Goal: Transaction & Acquisition: Purchase product/service

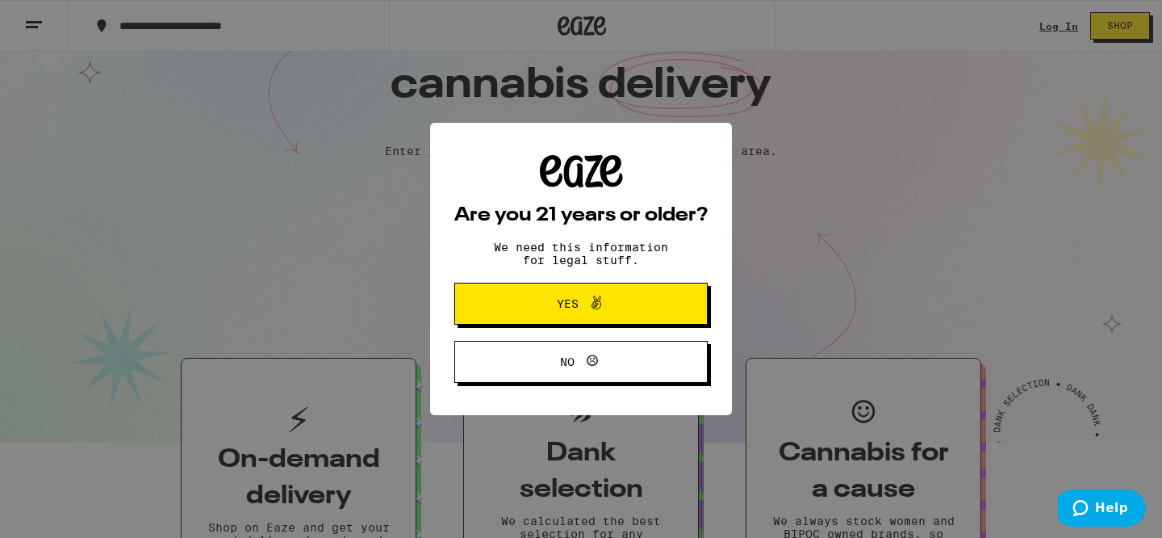
scroll to position [153, 0]
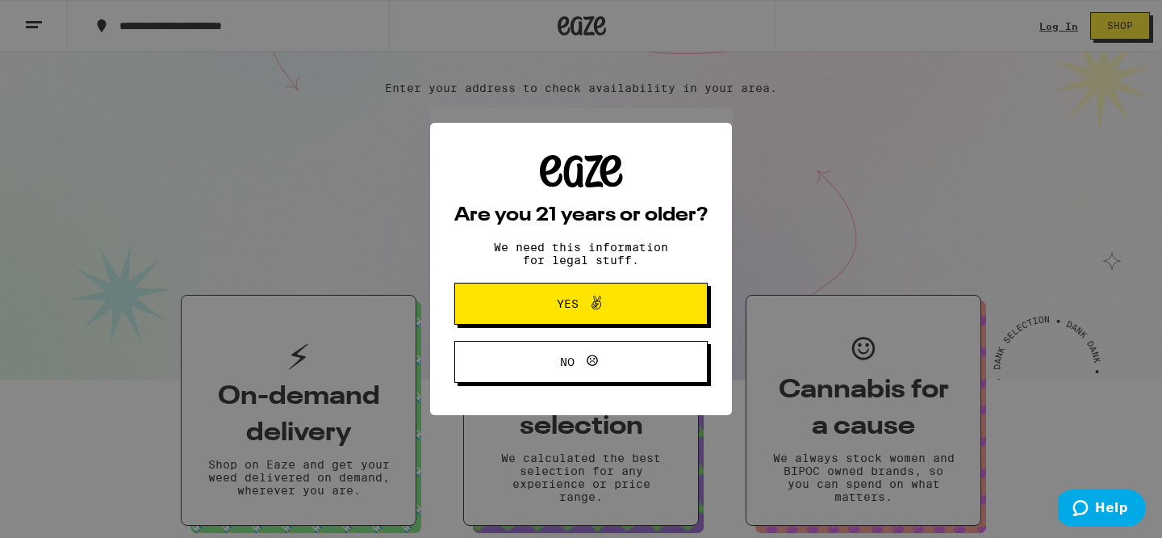
click at [542, 336] on div "Are you 21 years or older? We need this information for legal stuff. Yes No" at bounding box center [580, 269] width 253 height 228
click at [551, 304] on span "Yes" at bounding box center [581, 303] width 123 height 21
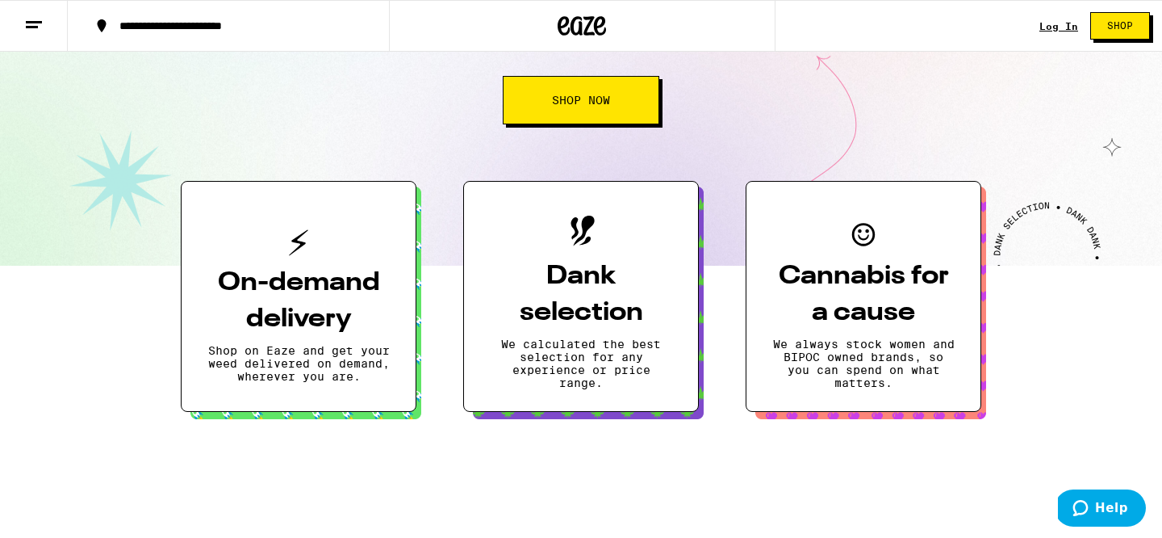
scroll to position [261, 0]
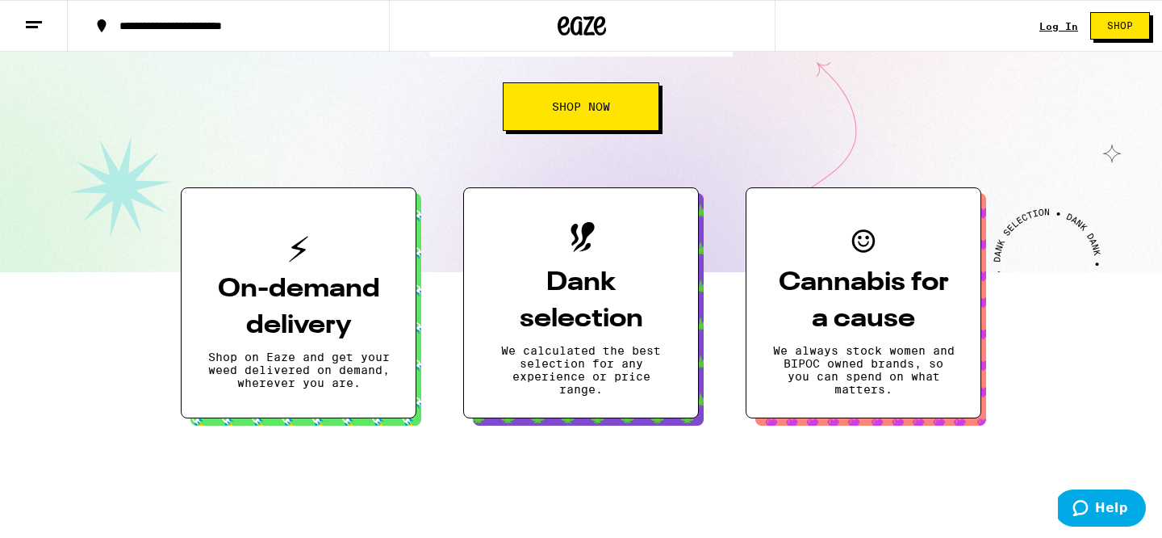
click at [312, 311] on h3 "On-demand delivery" at bounding box center [298, 307] width 182 height 73
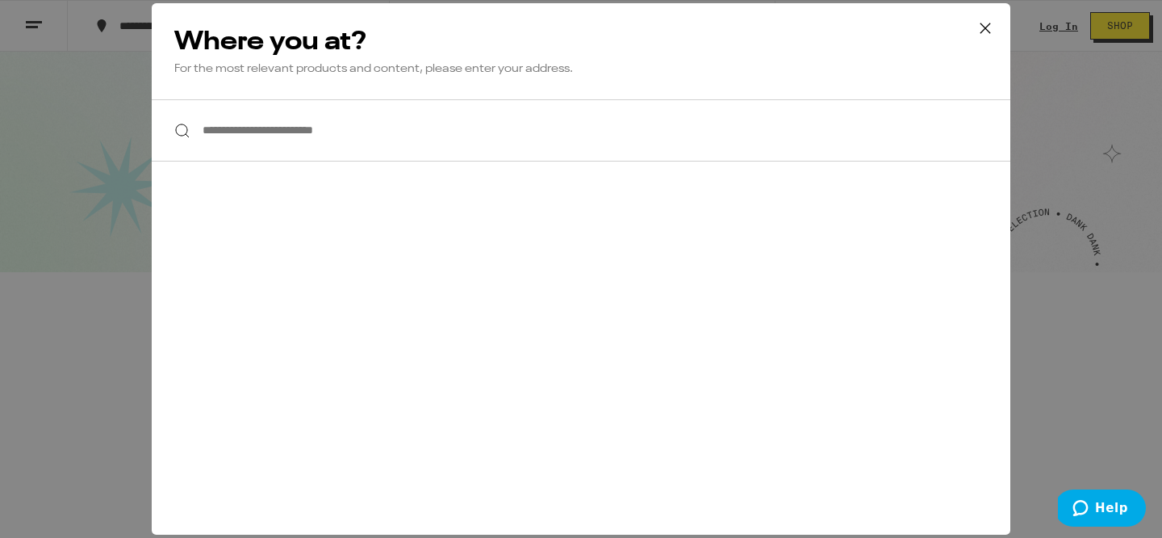
click at [335, 140] on input "**********" at bounding box center [581, 130] width 859 height 62
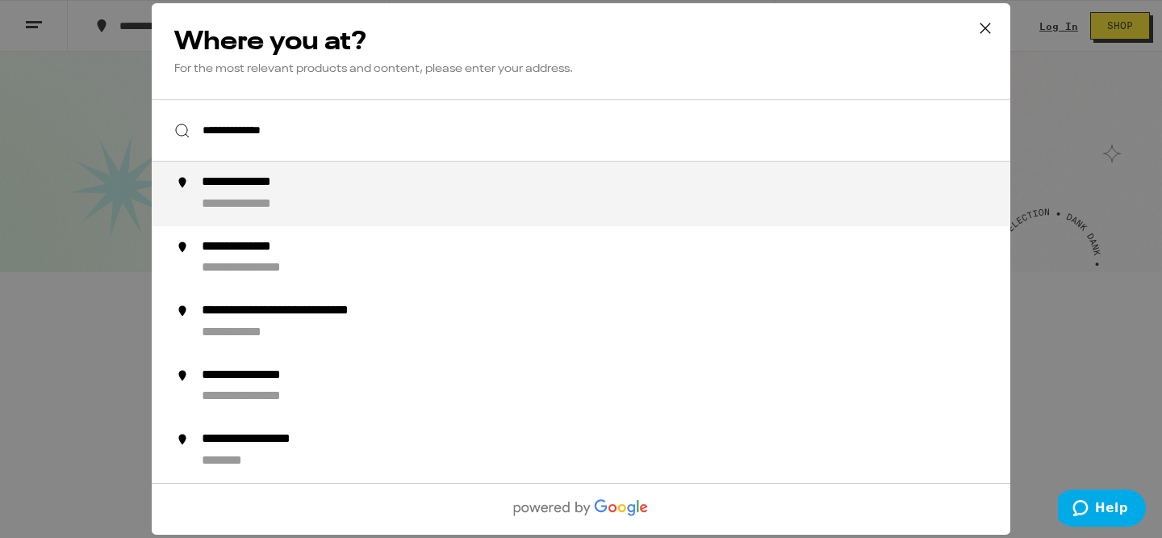
click at [328, 212] on div "**********" at bounding box center [613, 193] width 823 height 39
type input "**********"
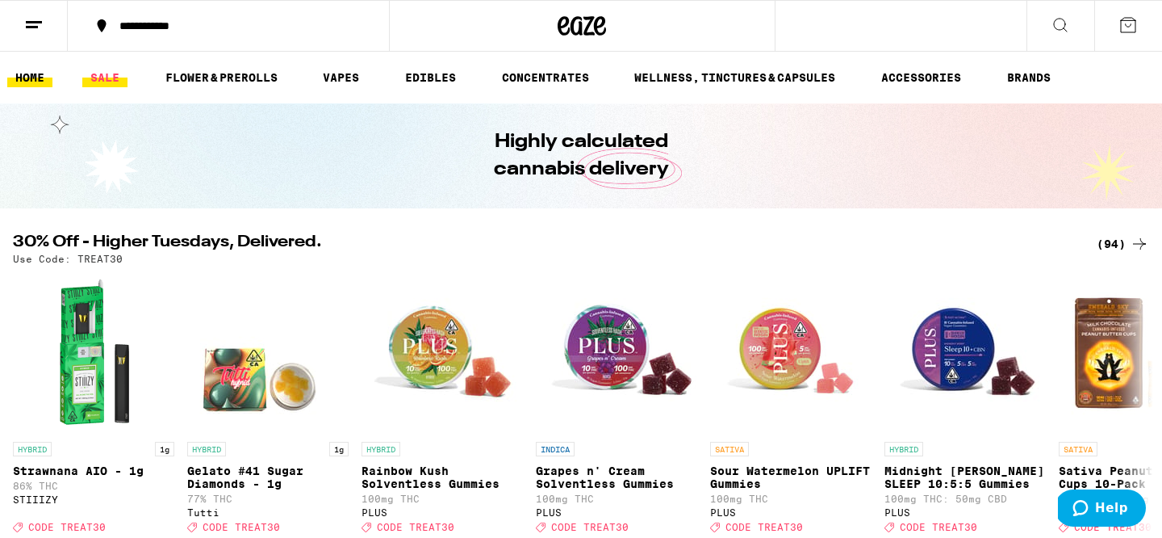
click at [107, 74] on link "SALE" at bounding box center [104, 77] width 45 height 19
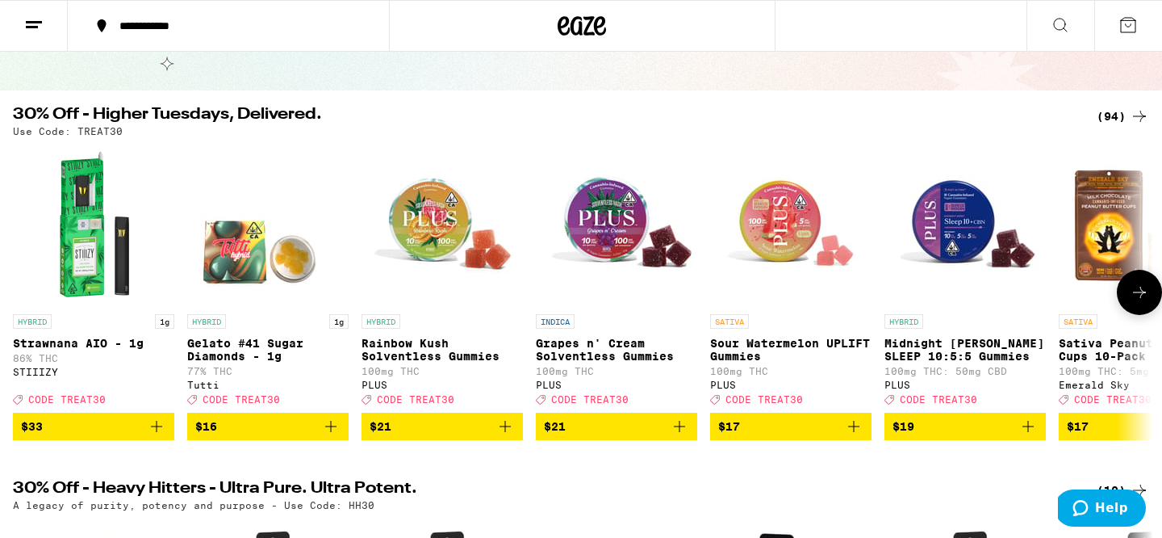
scroll to position [119, 0]
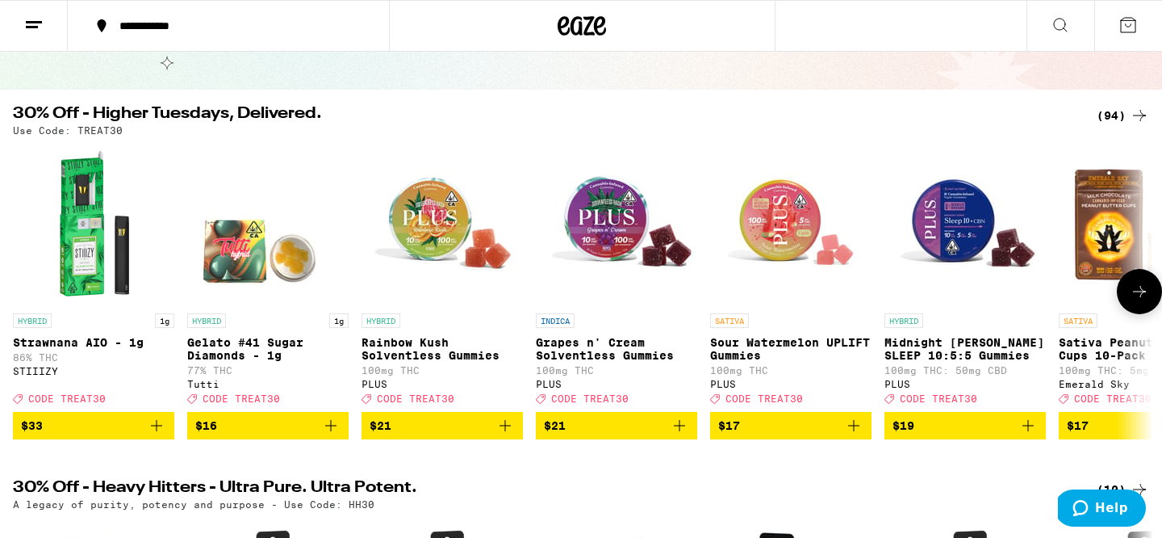
click at [108, 262] on img "Open page for Strawnana AIO - 1g from STIIIZY" at bounding box center [93, 224] width 161 height 161
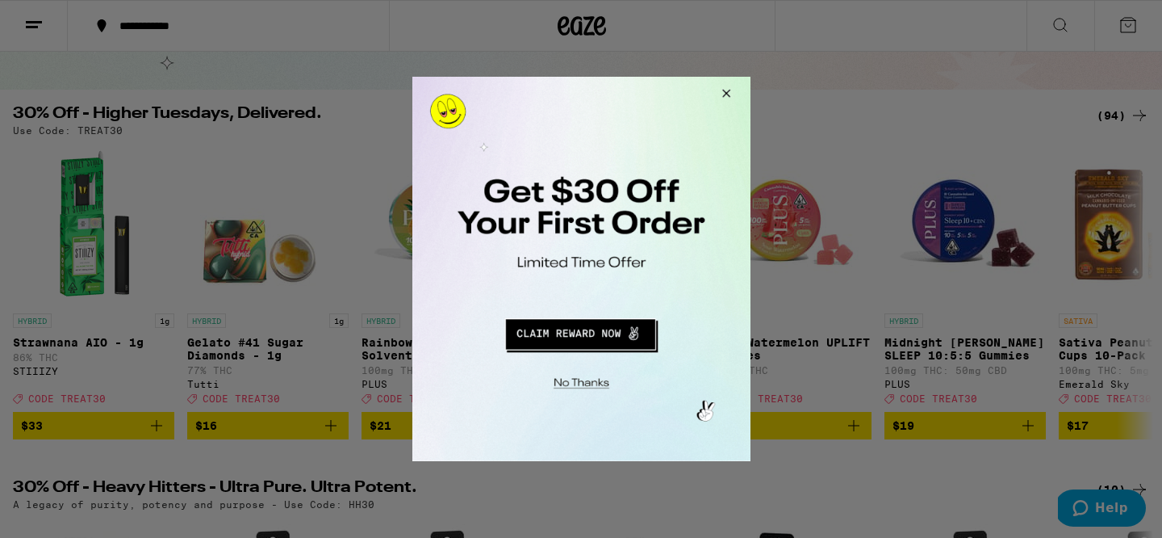
click at [726, 88] on button "Close Modal" at bounding box center [723, 96] width 44 height 39
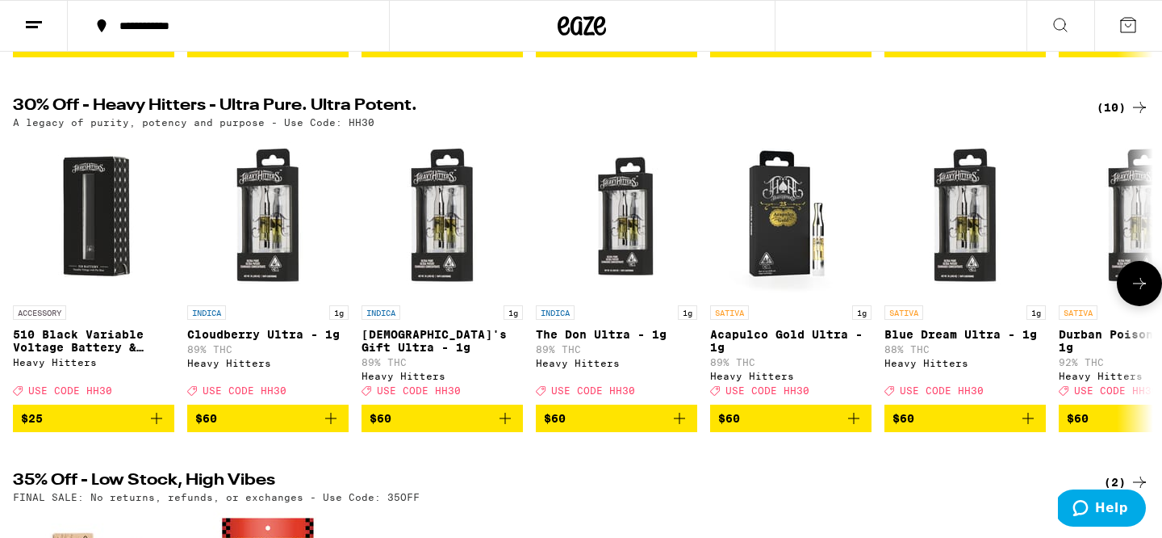
scroll to position [508, 0]
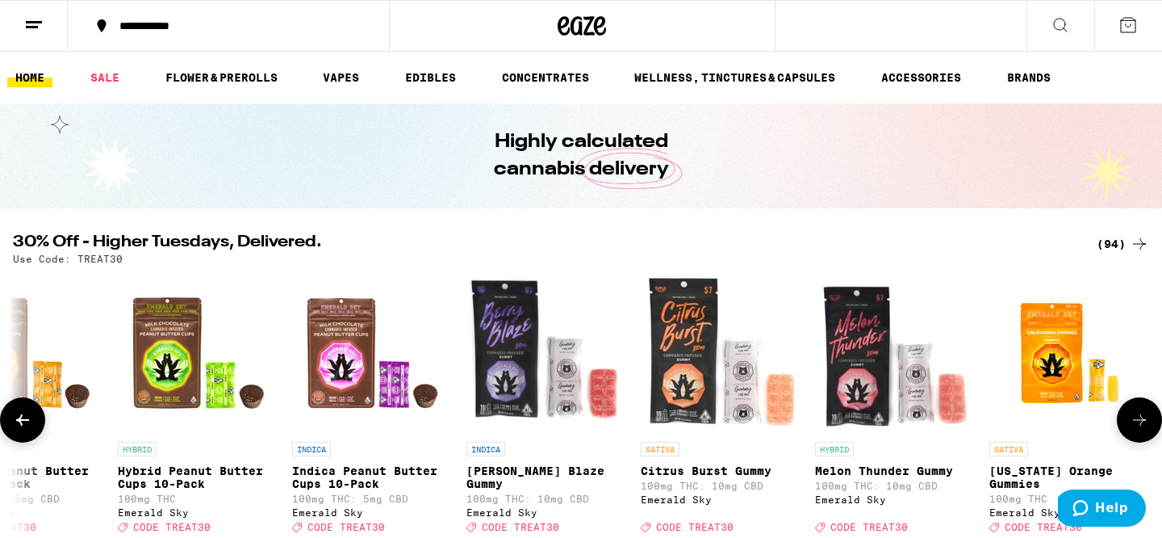
scroll to position [0, 1152]
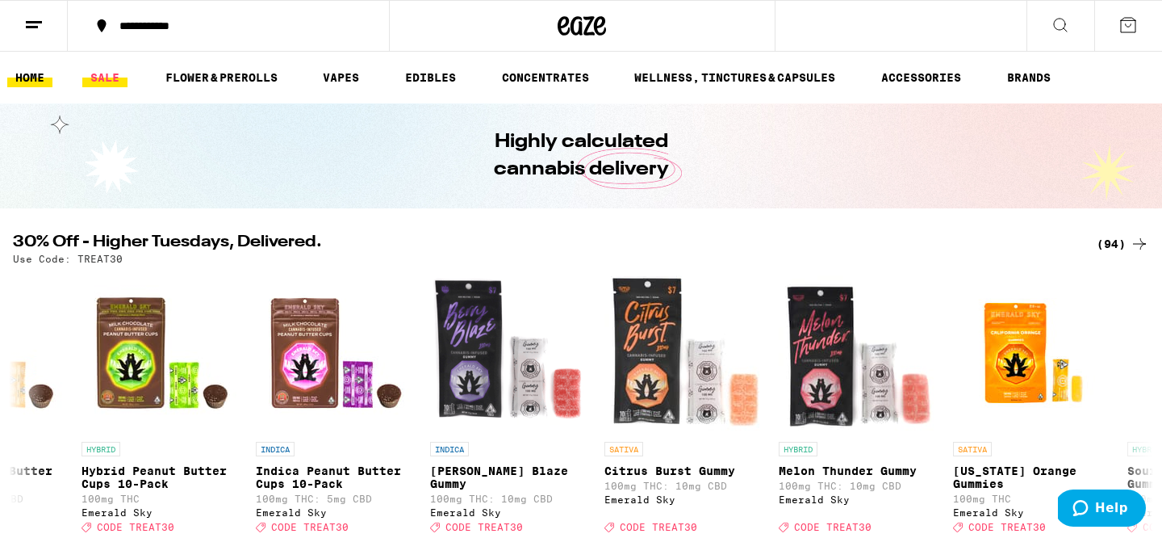
click at [98, 78] on link "SALE" at bounding box center [104, 77] width 45 height 19
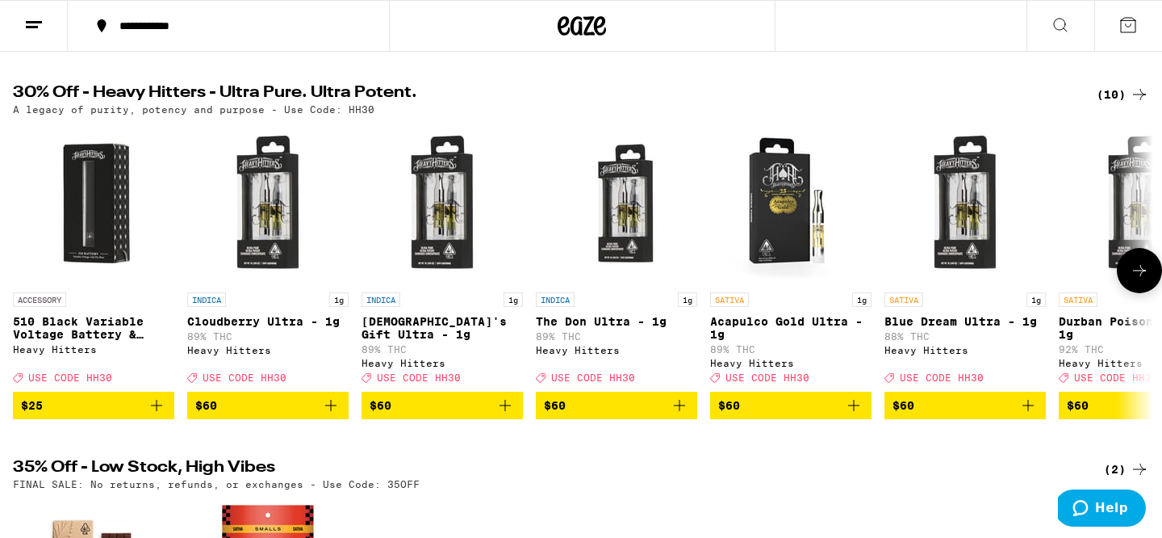
scroll to position [516, 0]
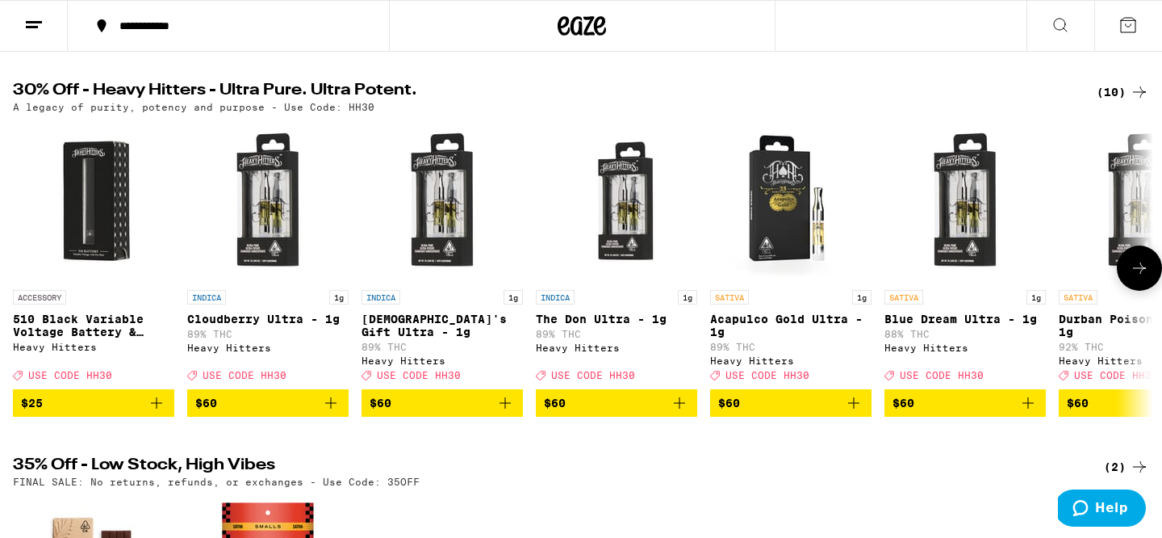
click at [1144, 291] on button at bounding box center [1139, 267] width 45 height 45
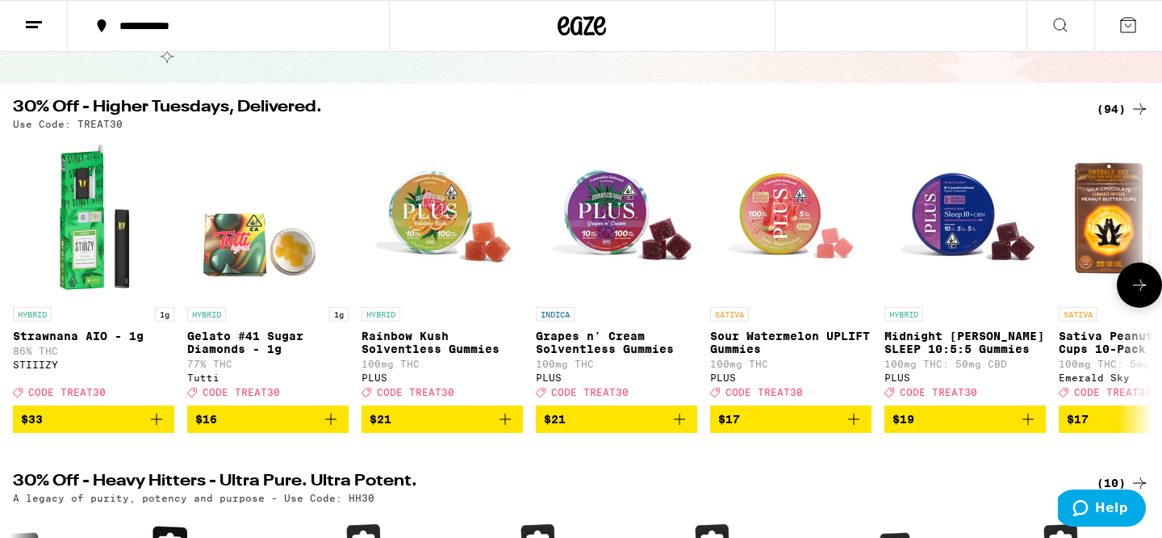
scroll to position [124, 0]
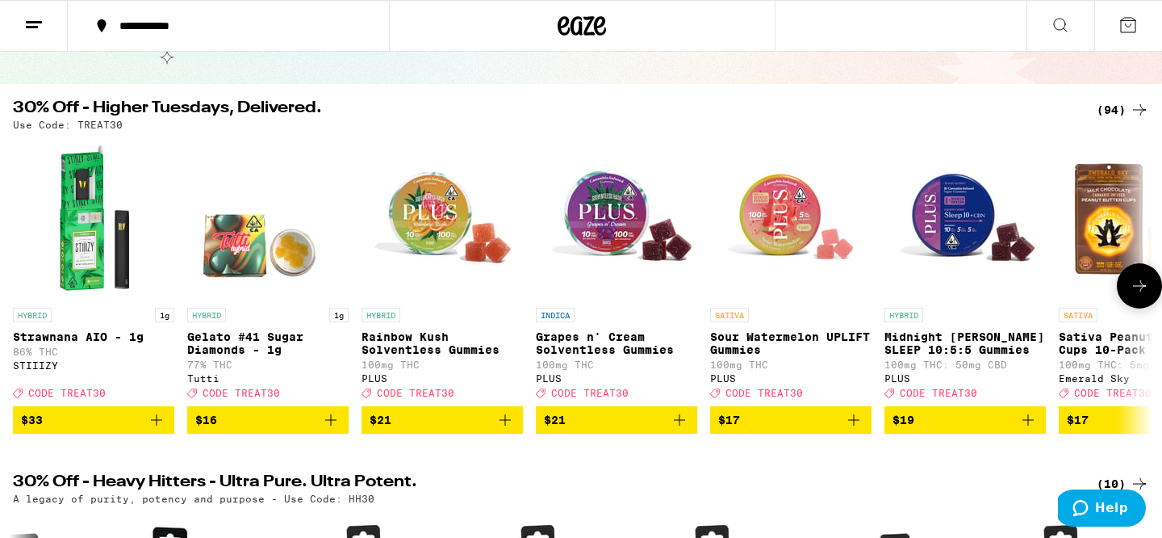
click at [1141, 295] on icon at bounding box center [1139, 285] width 19 height 19
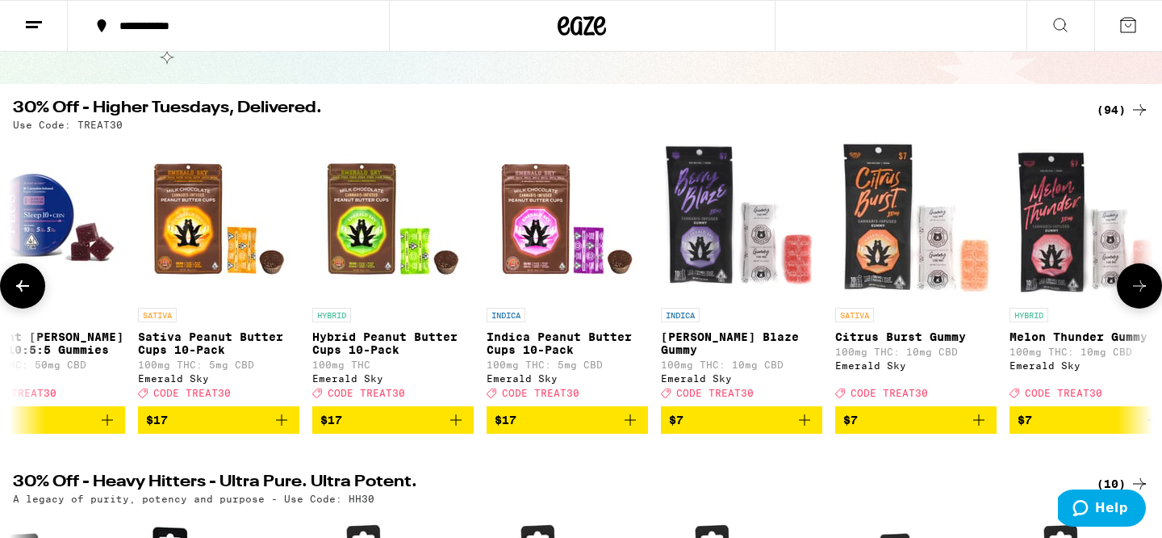
scroll to position [0, 960]
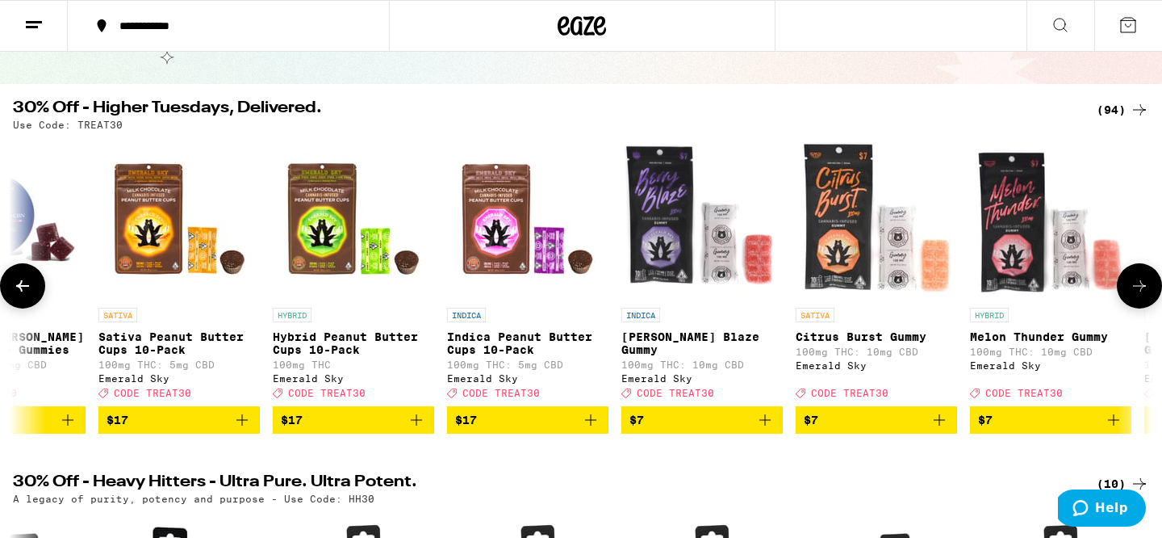
click at [1139, 295] on icon at bounding box center [1139, 285] width 19 height 19
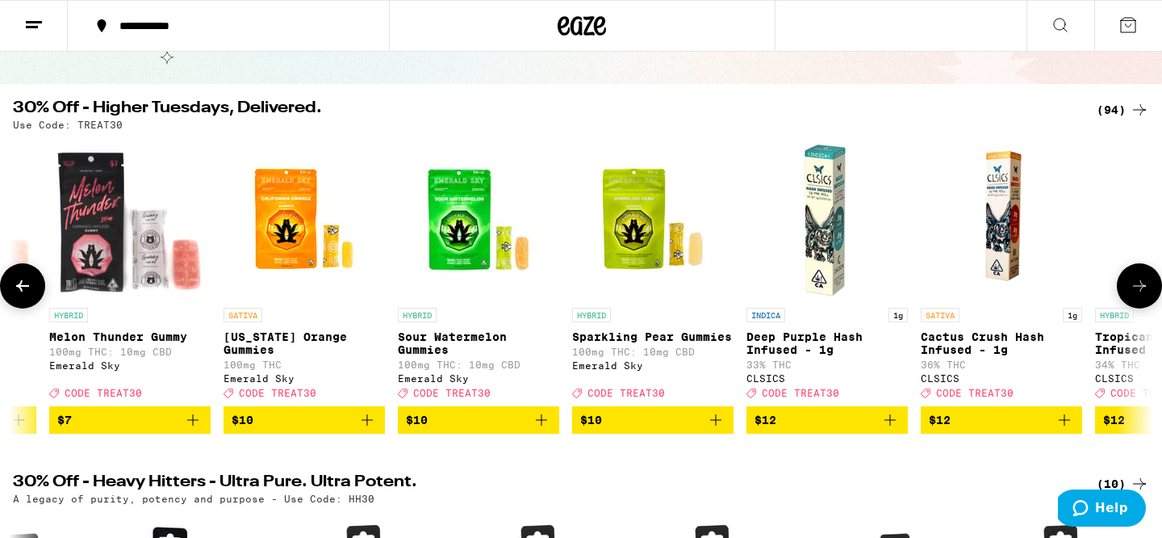
scroll to position [0, 1921]
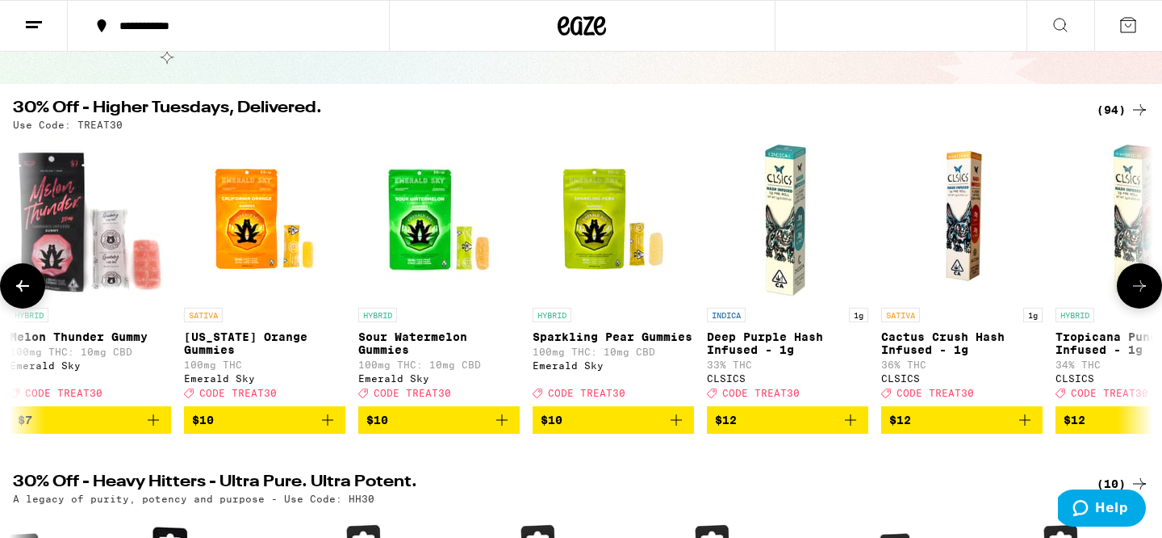
click at [27, 291] on icon at bounding box center [22, 285] width 19 height 19
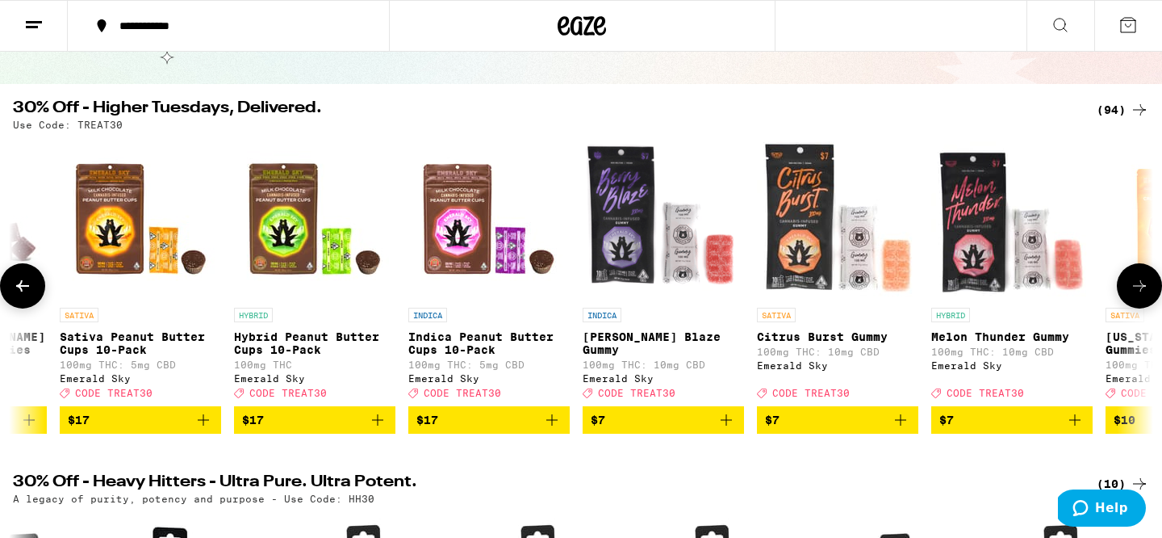
click at [27, 291] on icon at bounding box center [22, 285] width 19 height 19
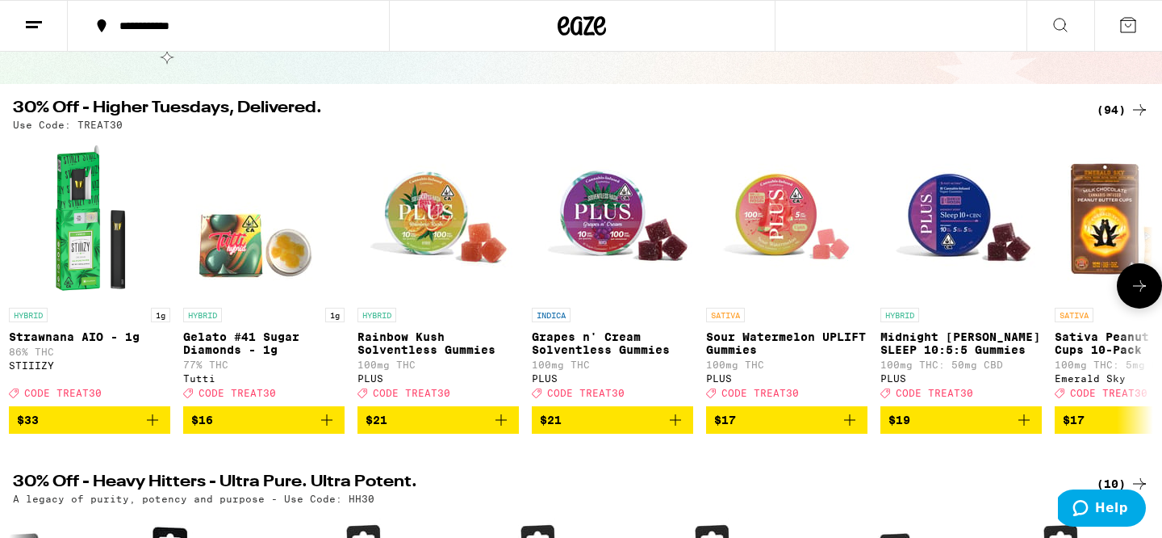
scroll to position [0, 0]
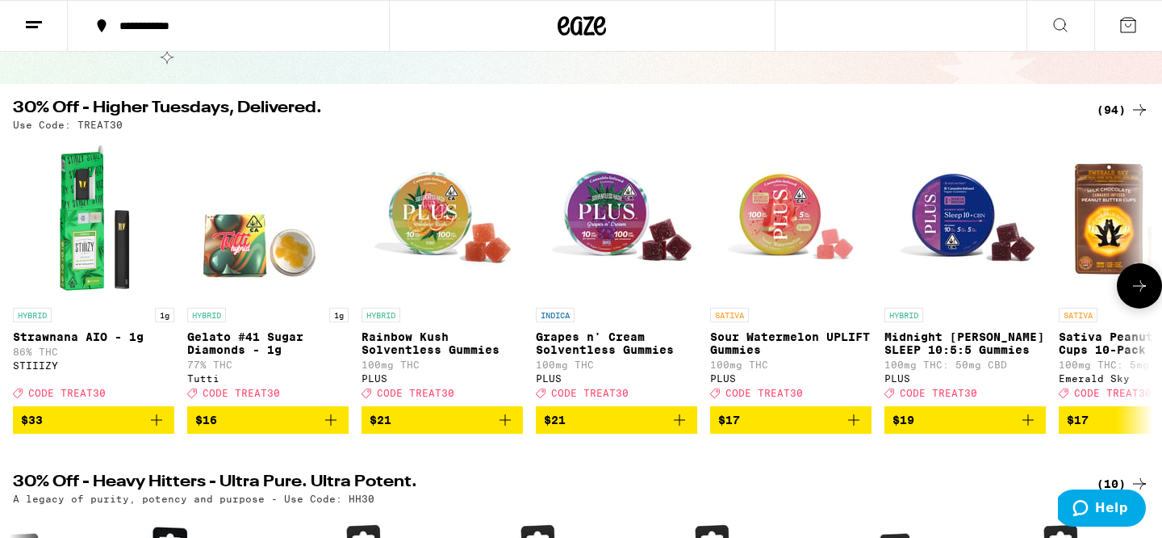
click at [104, 271] on img "Open page for Strawnana AIO - 1g from STIIIZY" at bounding box center [93, 218] width 161 height 161
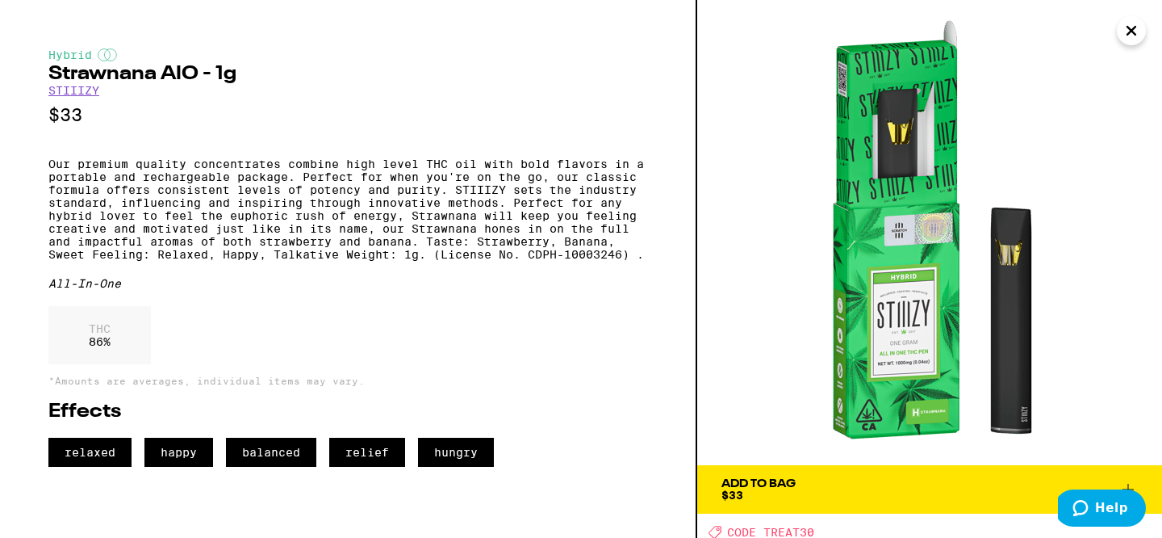
scroll to position [2, 0]
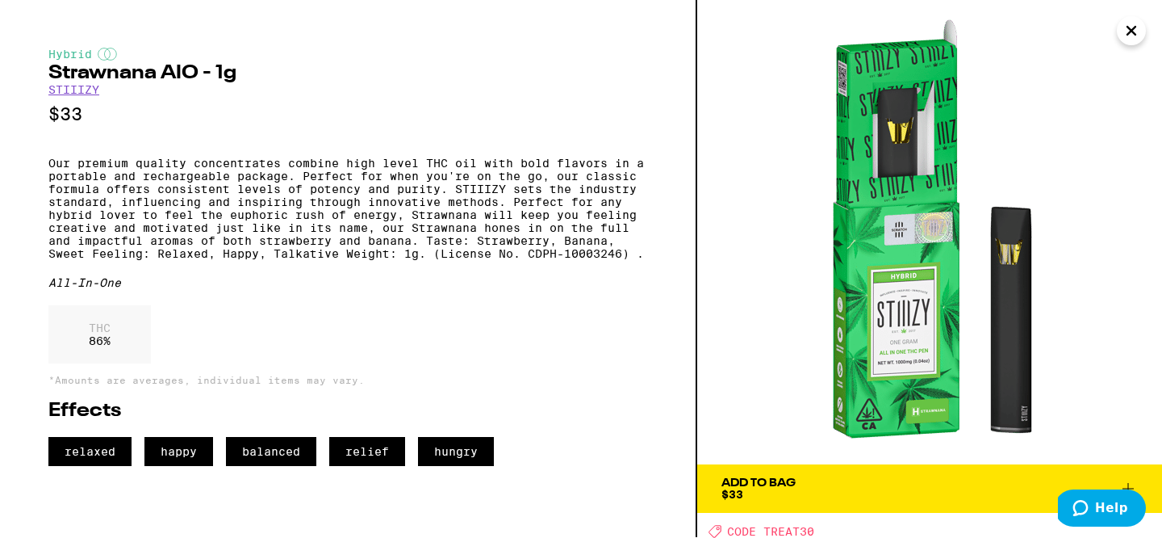
click at [786, 481] on div "Add To Bag" at bounding box center [759, 482] width 74 height 11
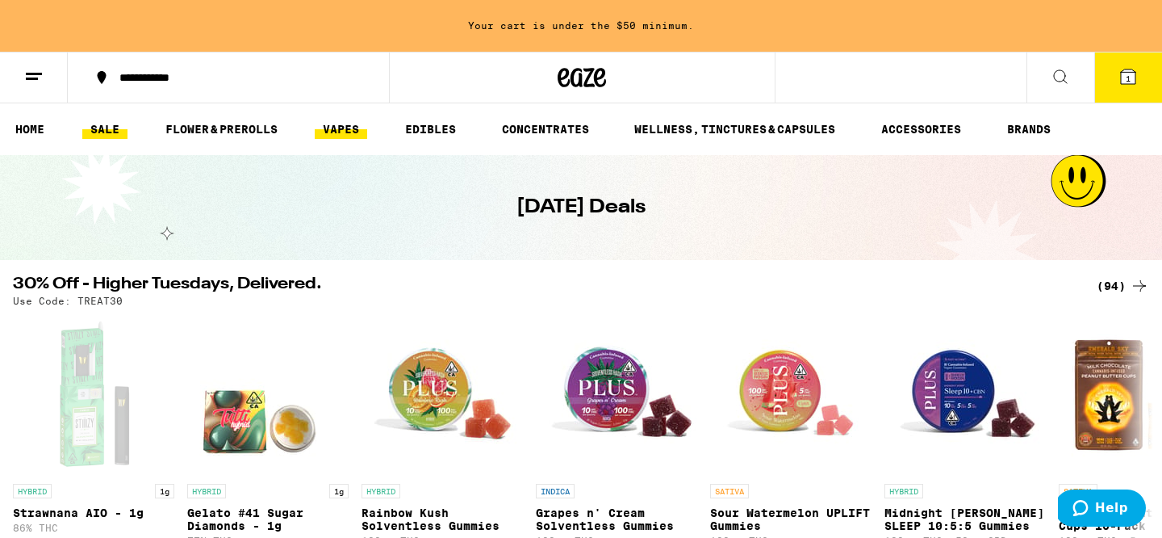
click at [346, 129] on link "VAPES" at bounding box center [341, 128] width 52 height 19
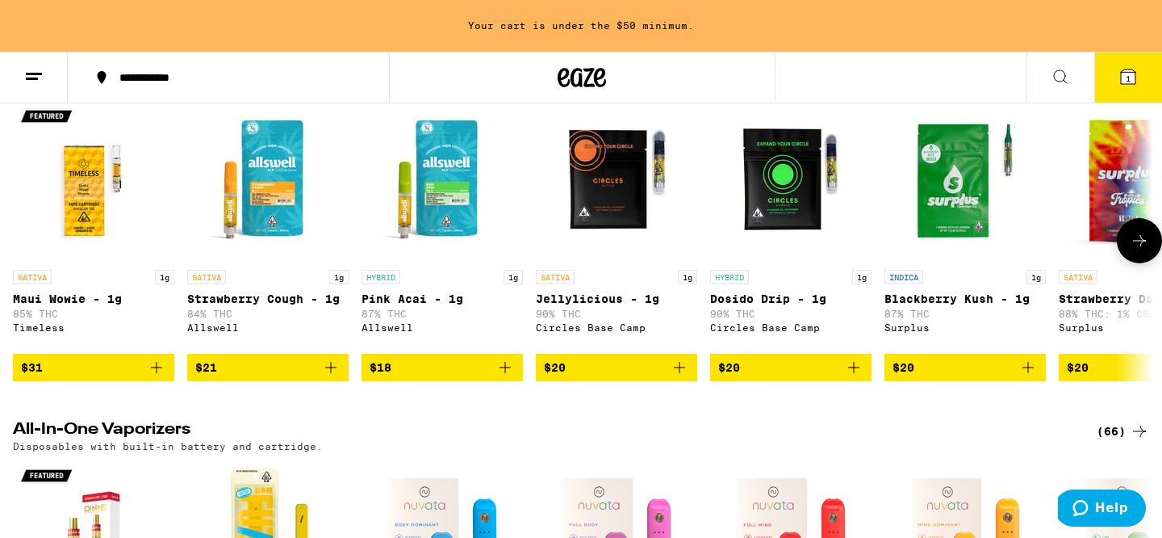
scroll to position [226, 0]
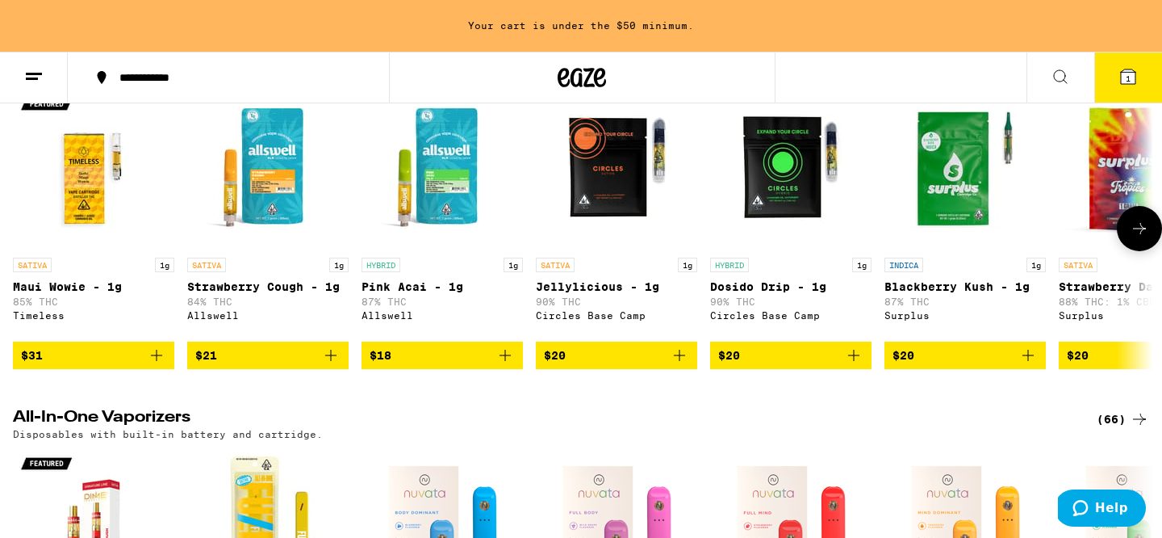
click at [1132, 251] on button at bounding box center [1139, 228] width 45 height 45
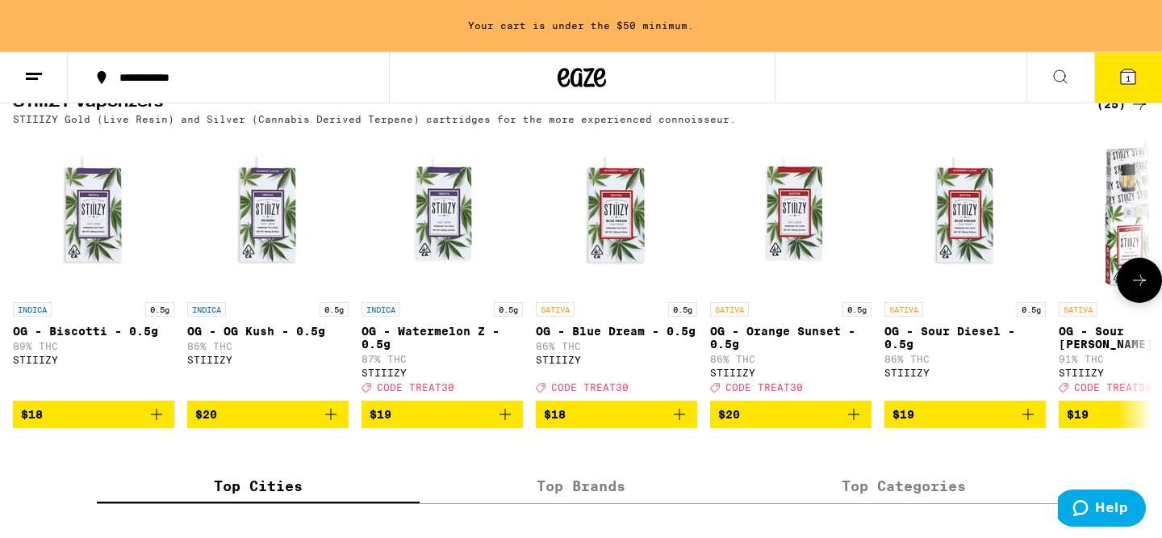
scroll to position [1256, 0]
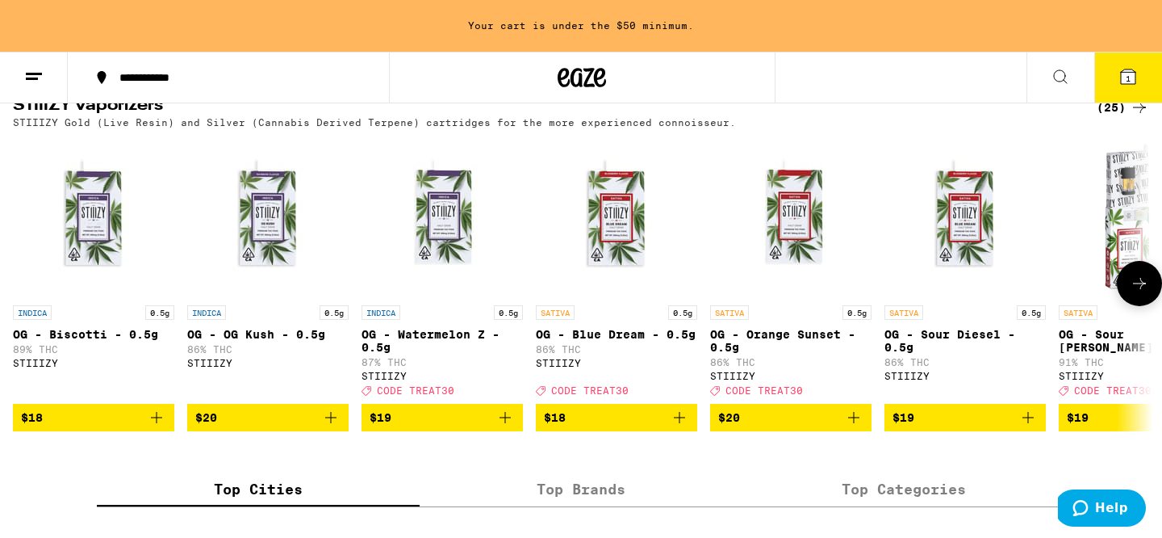
click at [1136, 293] on icon at bounding box center [1139, 283] width 19 height 19
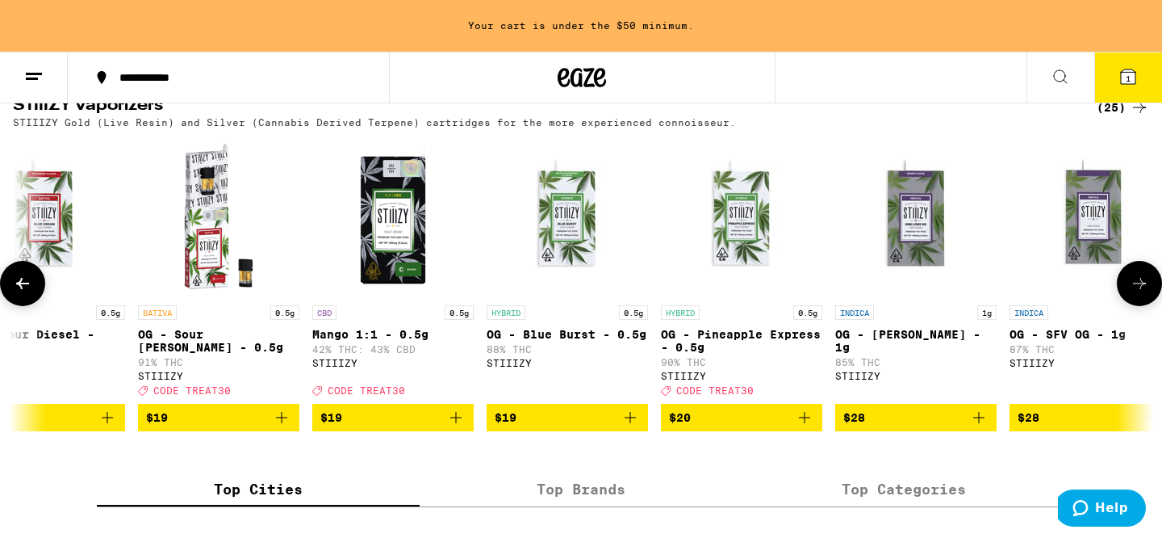
scroll to position [0, 960]
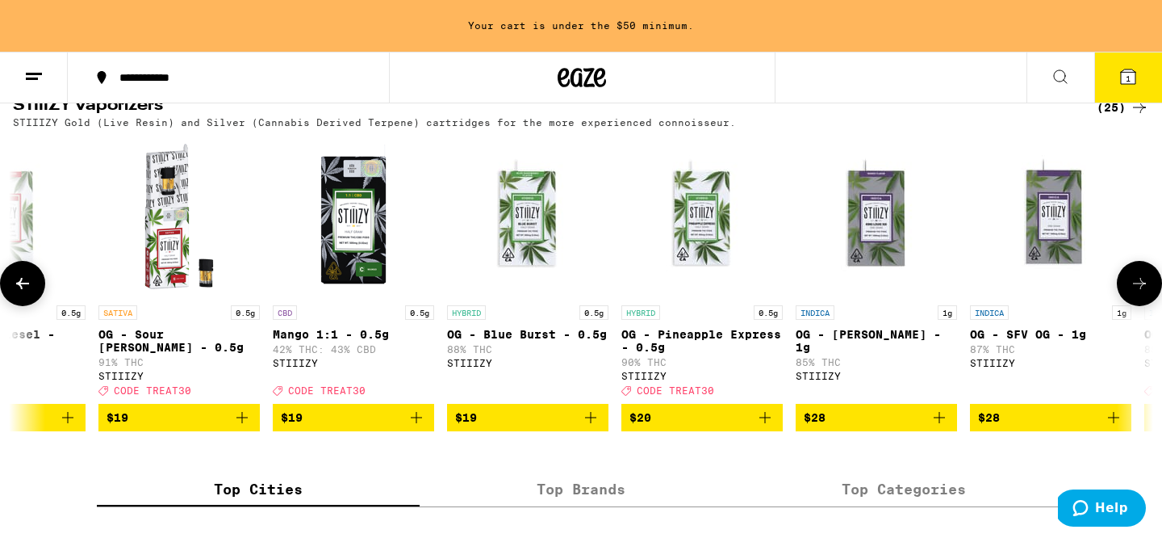
click at [369, 238] on img "Open page for Mango 1:1 - 0.5g from STIIIZY" at bounding box center [353, 216] width 161 height 161
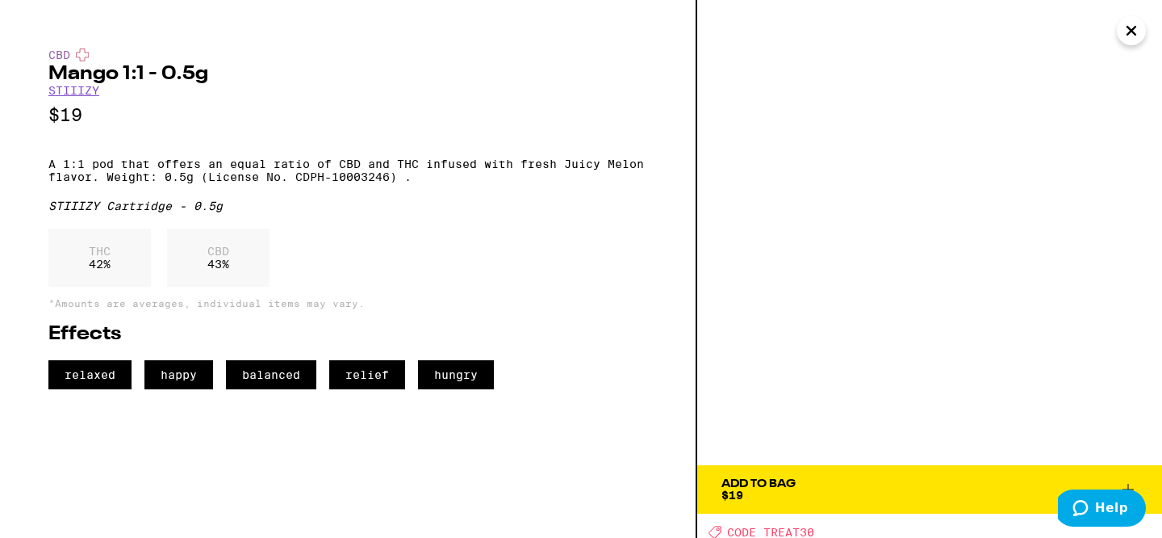
scroll to position [2, 0]
